Goal: Task Accomplishment & Management: Complete application form

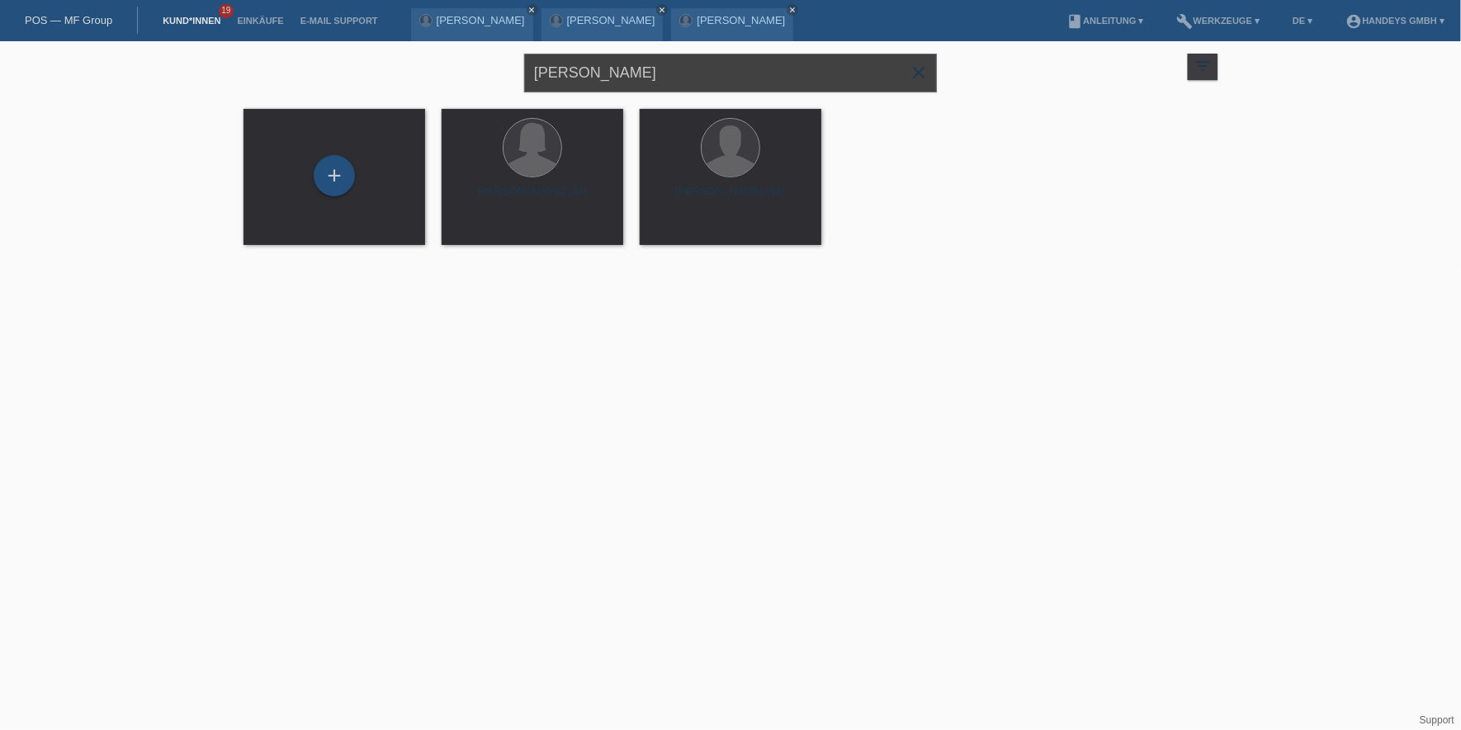
drag, startPoint x: 616, startPoint y: 61, endPoint x: 481, endPoint y: 67, distance: 135.5
click at [481, 67] on div "[PERSON_NAME] close filter_list view_module Alle Kund*innen anzeigen star Marki…" at bounding box center [730, 70] width 990 height 59
type input "kryeziu"
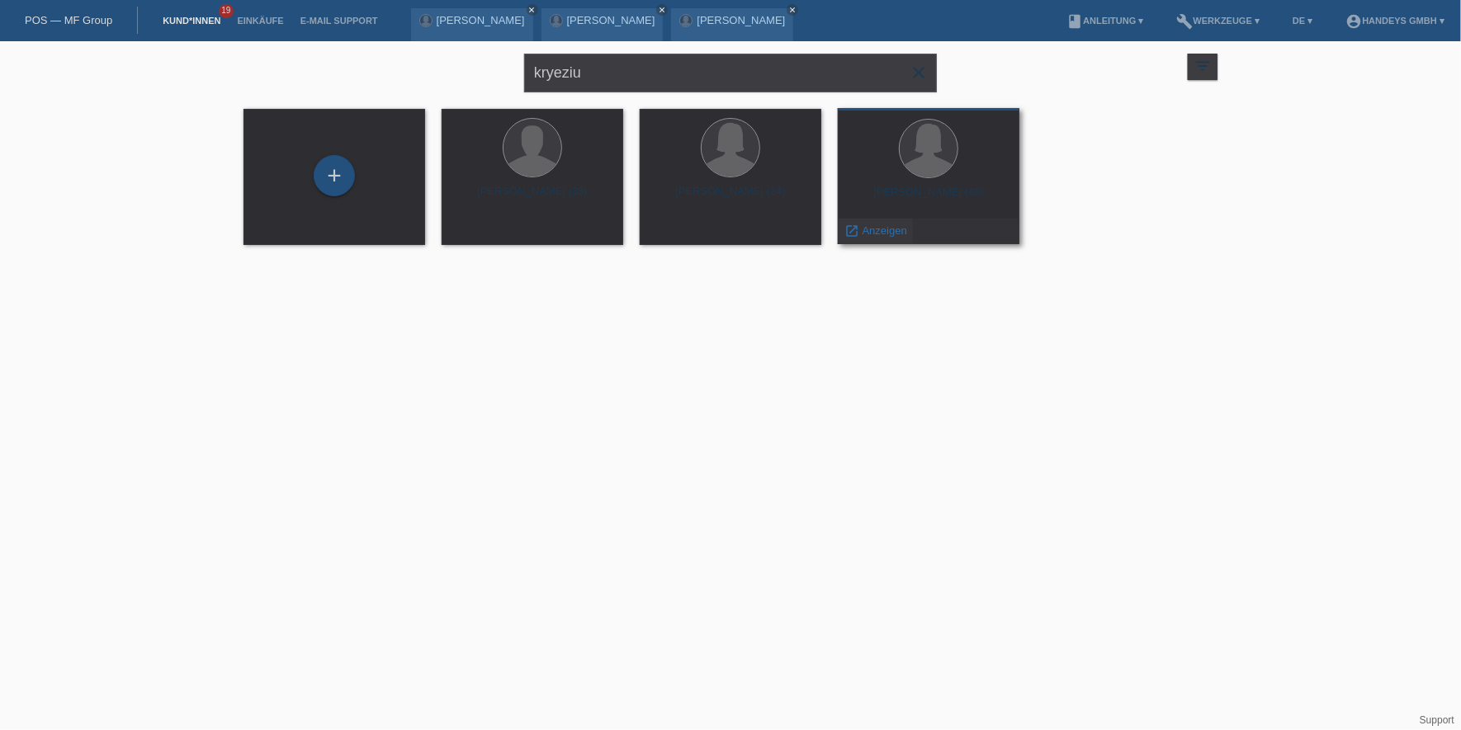
click at [883, 228] on span "Anzeigen" at bounding box center [884, 230] width 45 height 12
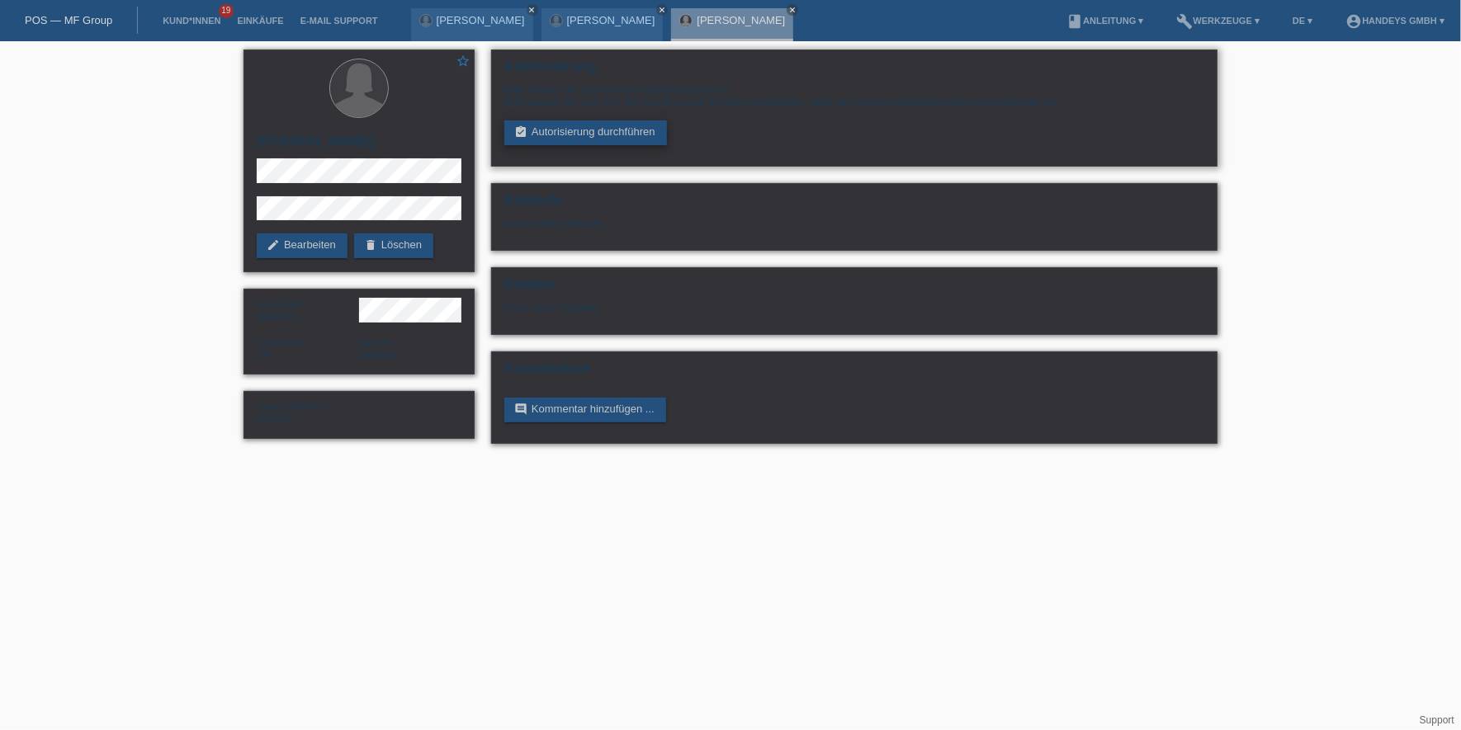
click at [632, 135] on link "assignment_turned_in Autorisierung durchführen" at bounding box center [585, 132] width 163 height 25
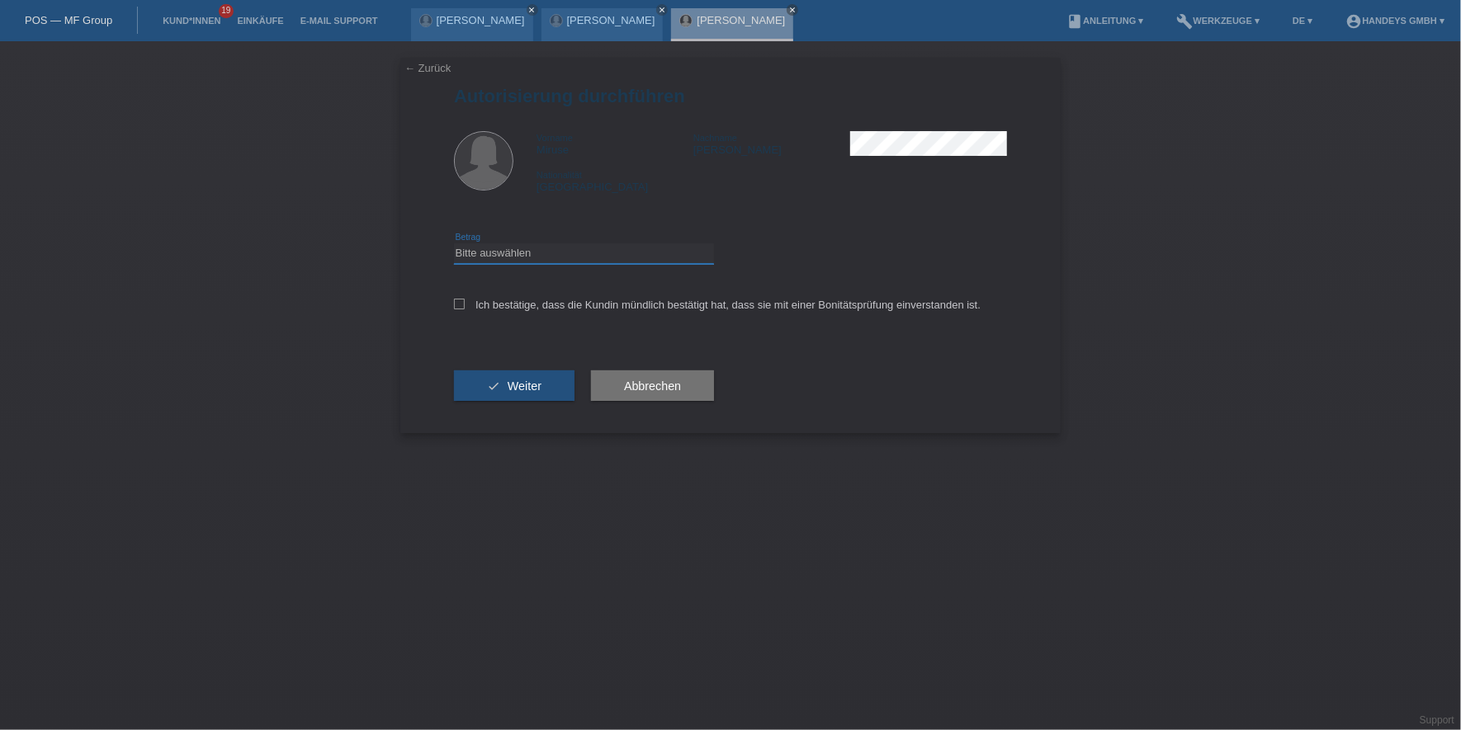
click at [563, 257] on select "Bitte auswählen CHF 1.00 - CHF 499.00 CHF 500.00 - CHF 1'999.00 CHF 2'000.00 - …" at bounding box center [584, 253] width 260 height 20
select select "3"
click at [454, 243] on select "Bitte auswählen CHF 1.00 - CHF 499.00 CHF 500.00 - CHF 1'999.00 CHF 2'000.00 - …" at bounding box center [584, 253] width 260 height 20
click at [578, 304] on label "Ich bestätige, dass die Kundin mündlich bestätigt hat, dass sie mit einer Bonit…" at bounding box center [717, 305] width 526 height 12
click at [465, 304] on input "Ich bestätige, dass die Kundin mündlich bestätigt hat, dass sie mit einer Bonit…" at bounding box center [459, 304] width 11 height 11
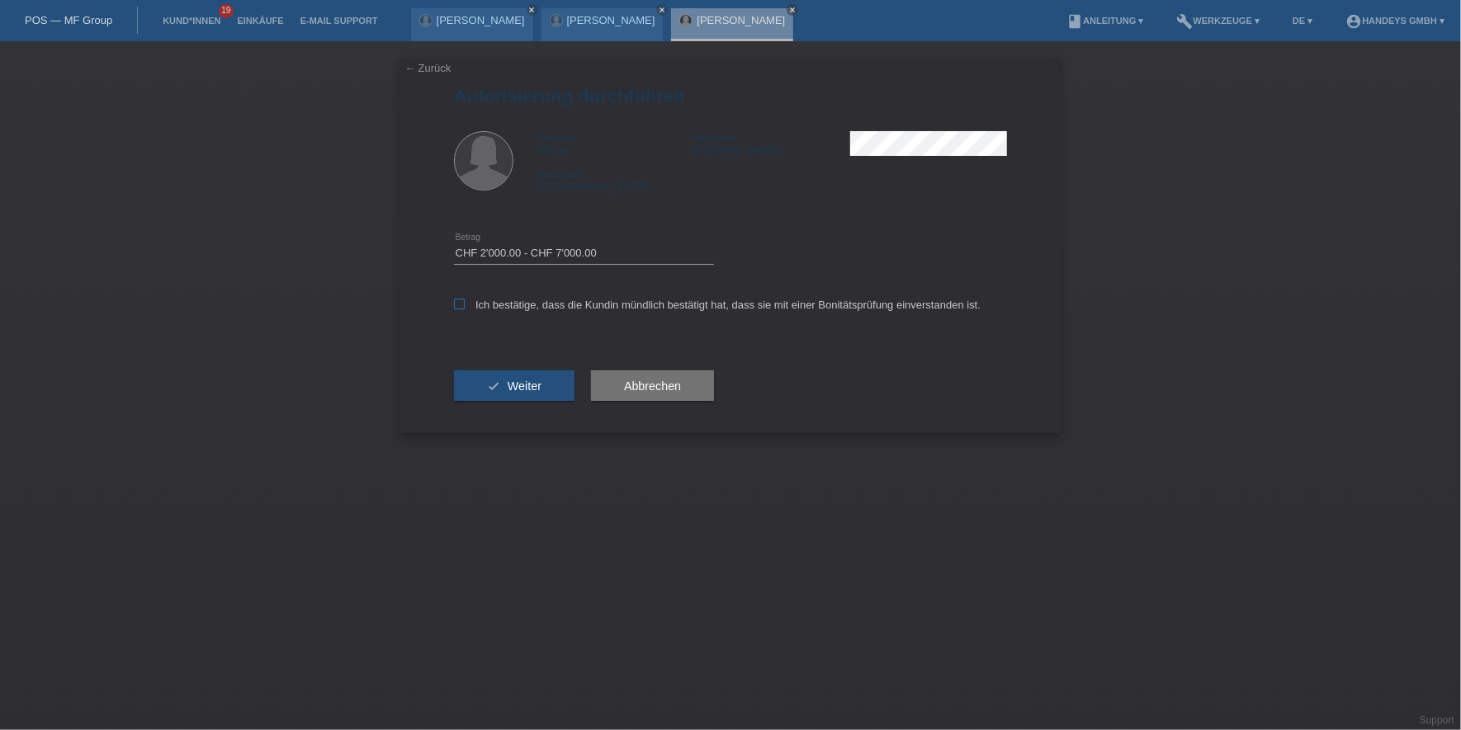
checkbox input "true"
click at [540, 380] on span "Weiter" at bounding box center [524, 386] width 34 height 13
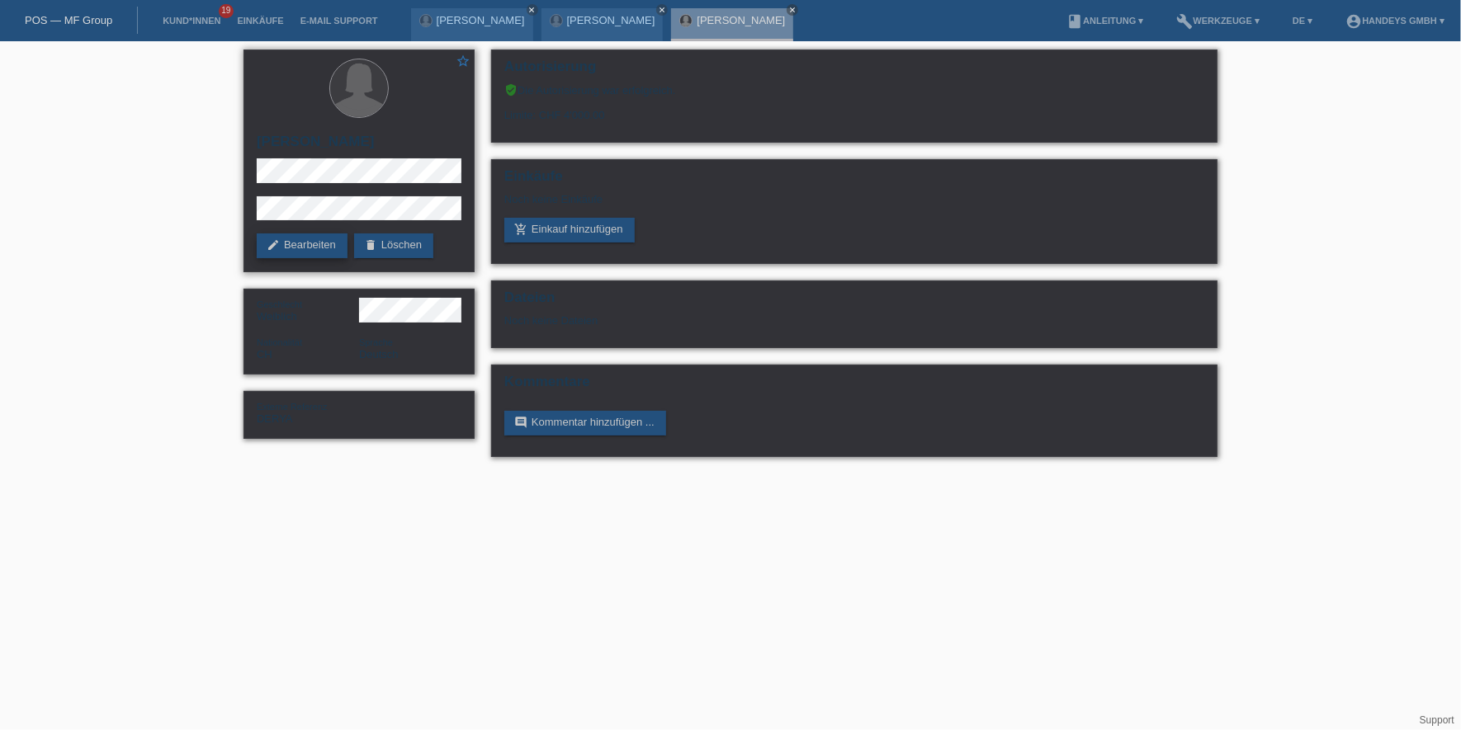
click at [288, 235] on link "edit Bearbeiten" at bounding box center [302, 246] width 91 height 25
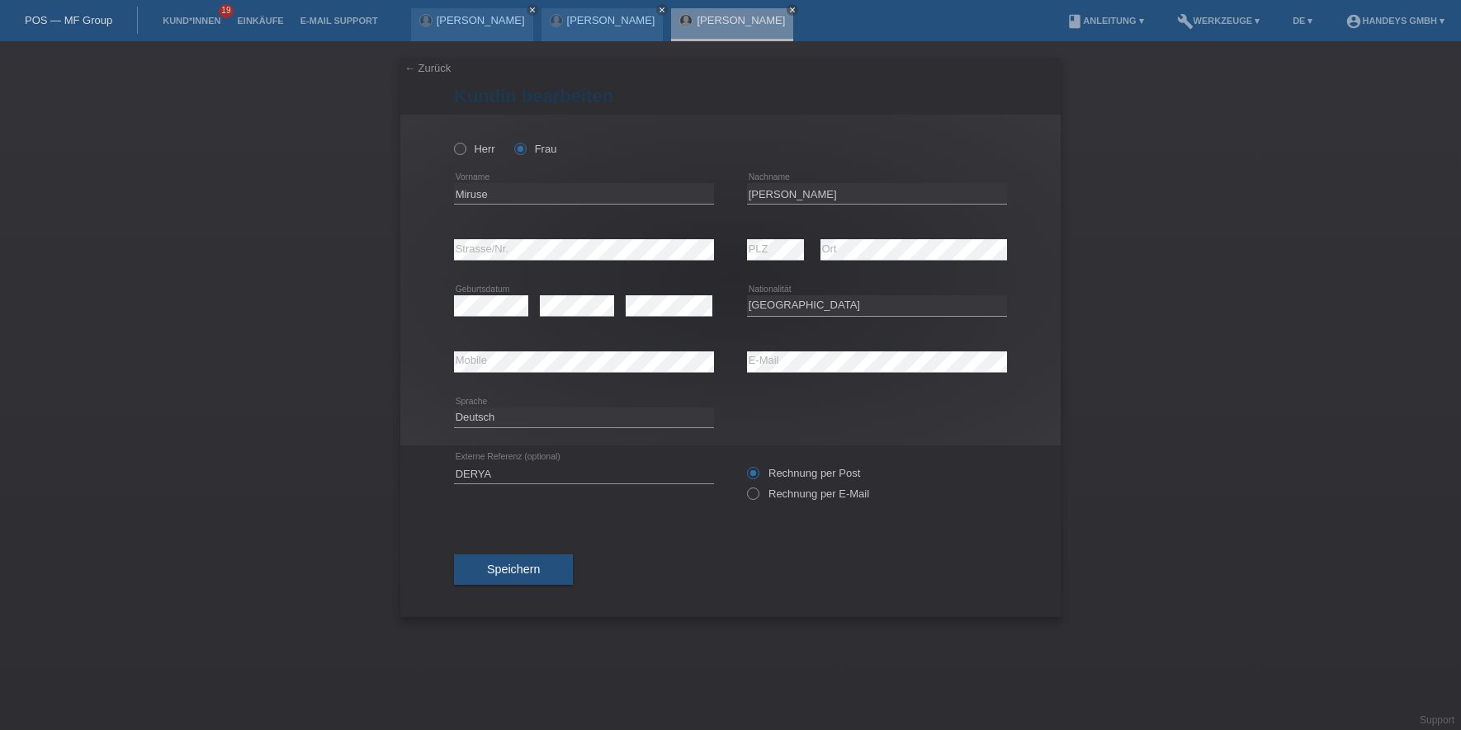
select select "CH"
drag, startPoint x: 833, startPoint y: 192, endPoint x: 749, endPoint y: 195, distance: 83.4
click at [749, 195] on input "[PERSON_NAME]" at bounding box center [877, 193] width 260 height 21
